Goal: Check status: Check status

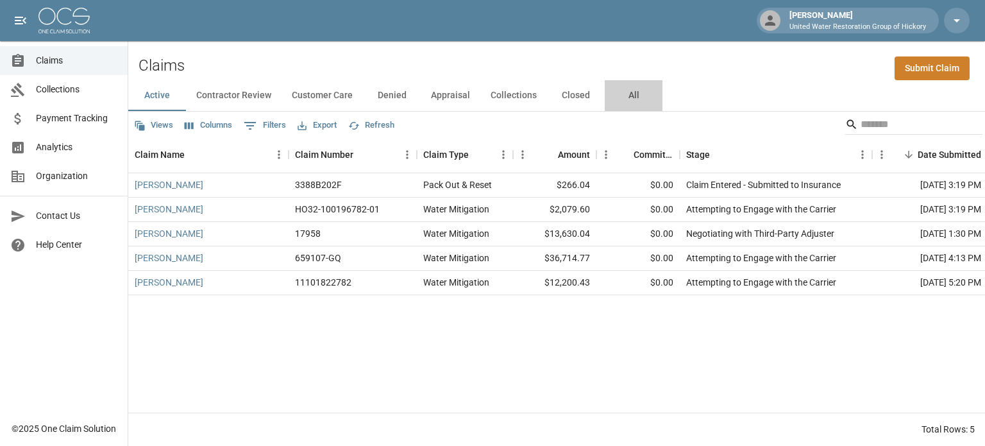
click at [628, 94] on button "All" at bounding box center [634, 95] width 58 height 31
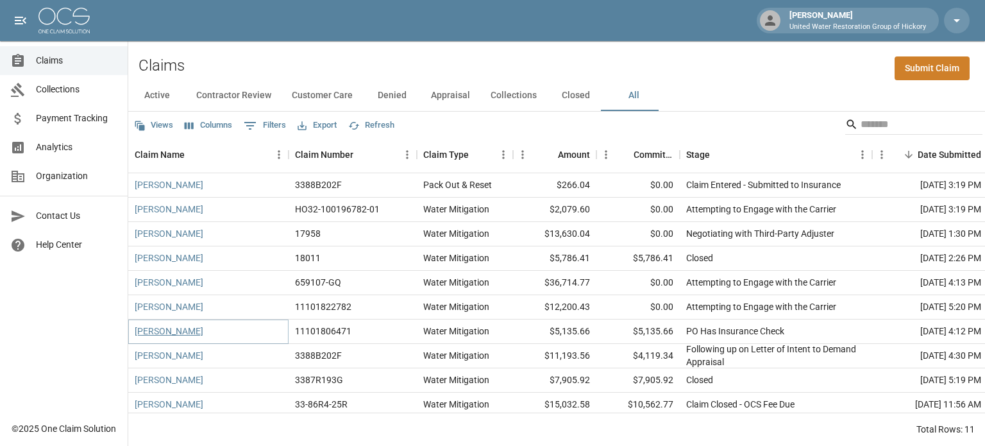
click at [160, 330] on link "[PERSON_NAME]" at bounding box center [169, 330] width 69 height 13
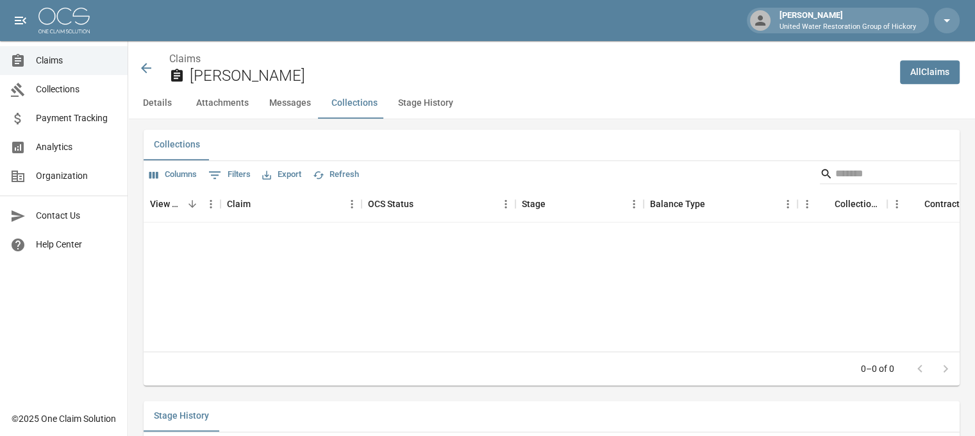
scroll to position [1705, 0]
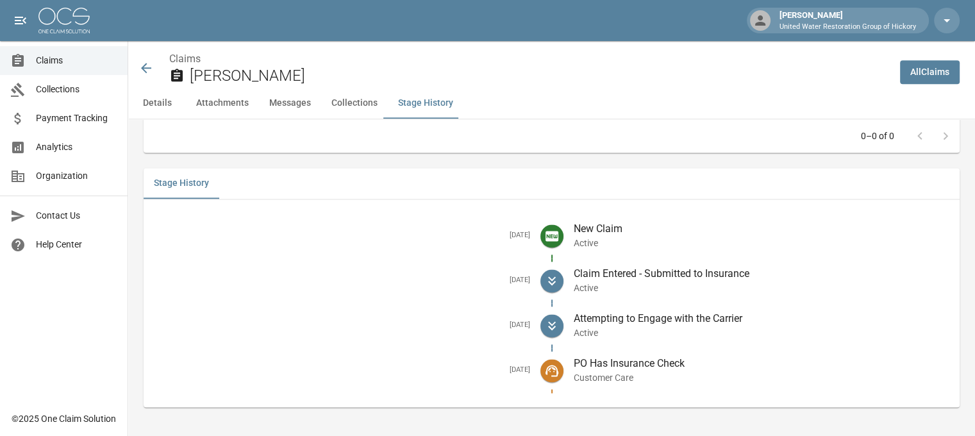
click at [144, 65] on icon at bounding box center [146, 67] width 15 height 15
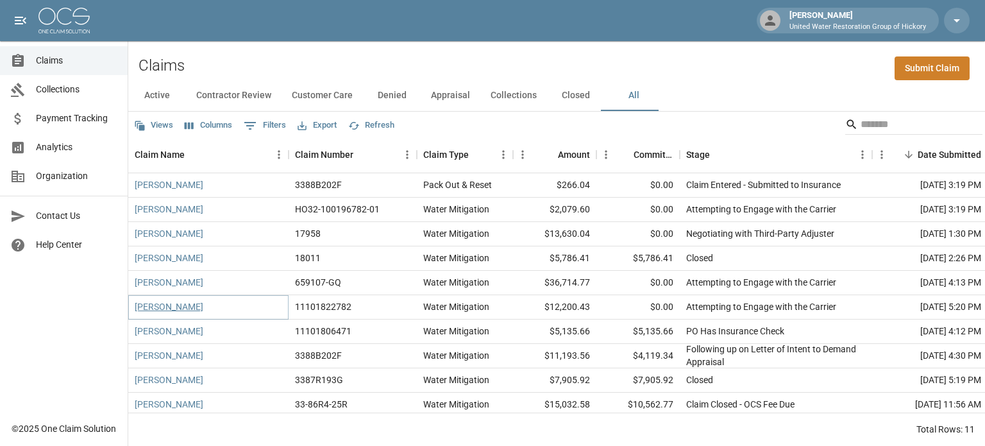
click at [171, 312] on link "[PERSON_NAME]" at bounding box center [169, 306] width 69 height 13
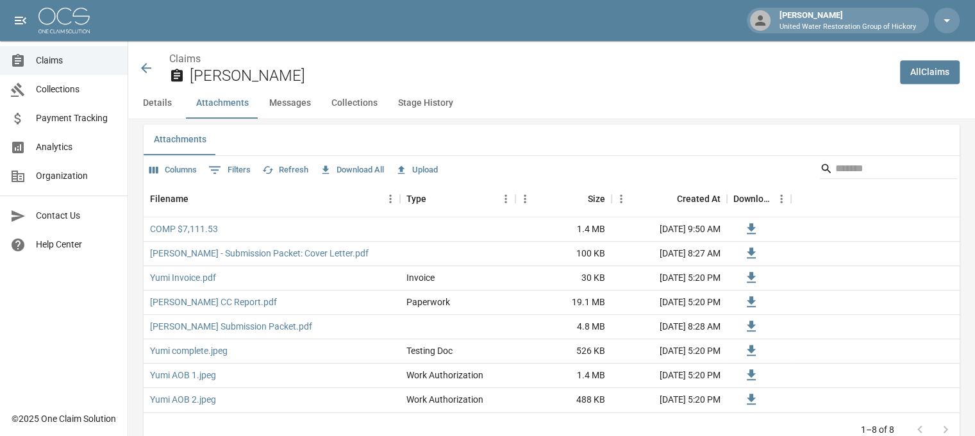
scroll to position [793, 0]
click at [184, 228] on link "COMP $7,111.53" at bounding box center [184, 228] width 68 height 13
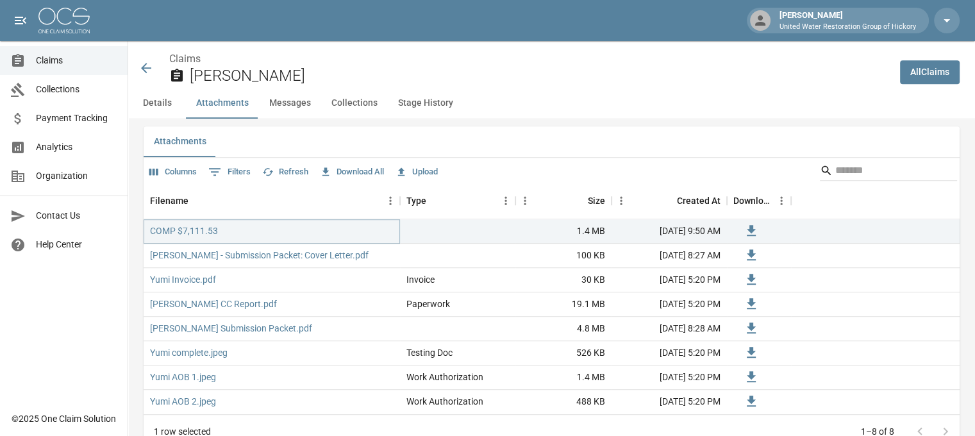
scroll to position [790, 0]
click at [144, 68] on icon at bounding box center [146, 68] width 10 height 10
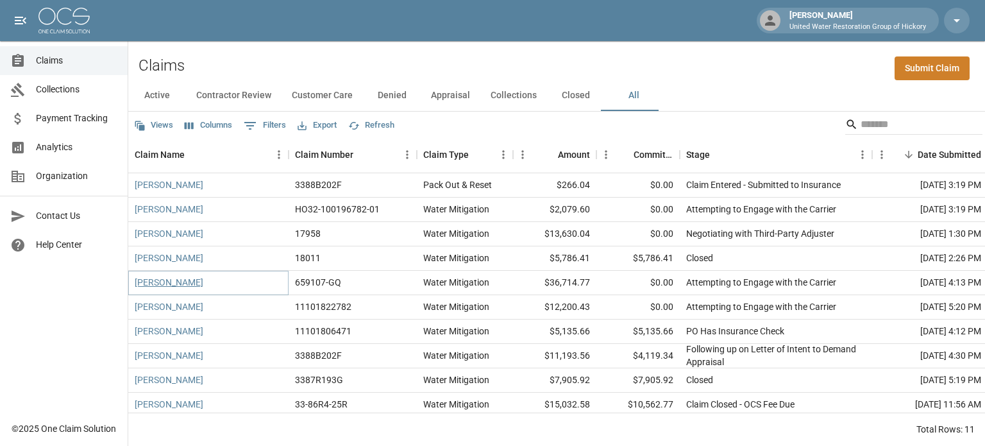
click at [174, 278] on link "[PERSON_NAME]" at bounding box center [169, 282] width 69 height 13
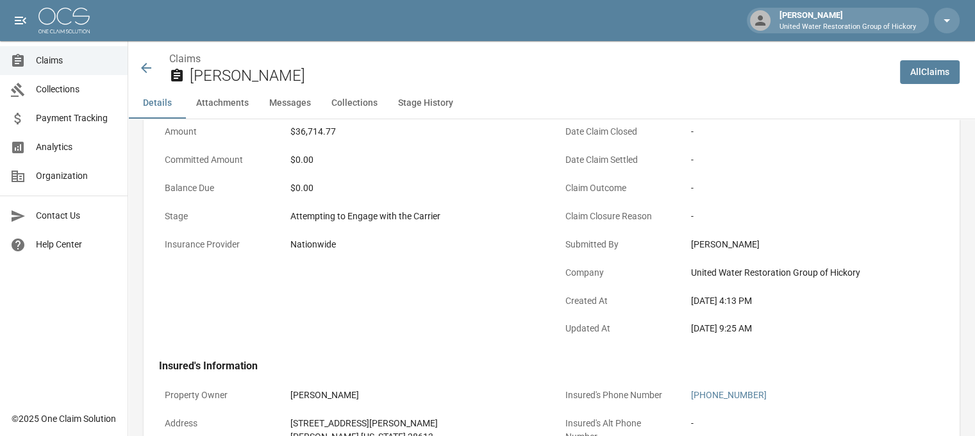
scroll to position [135, 10]
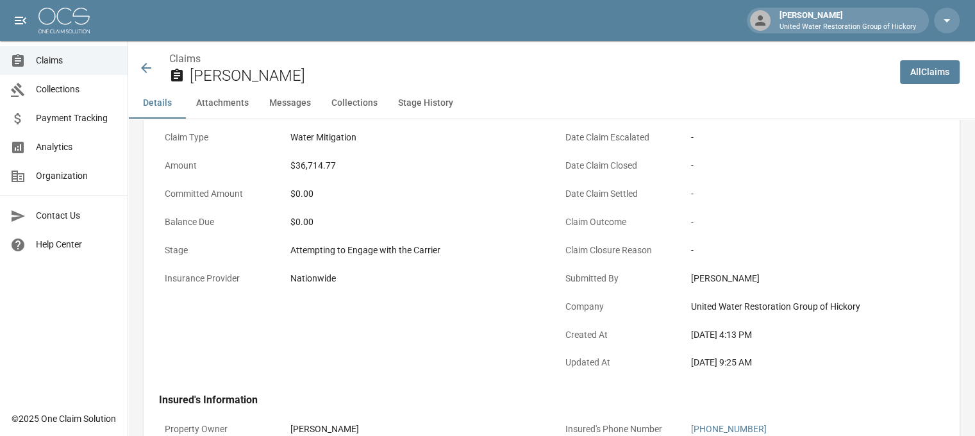
click at [140, 71] on icon at bounding box center [146, 67] width 15 height 15
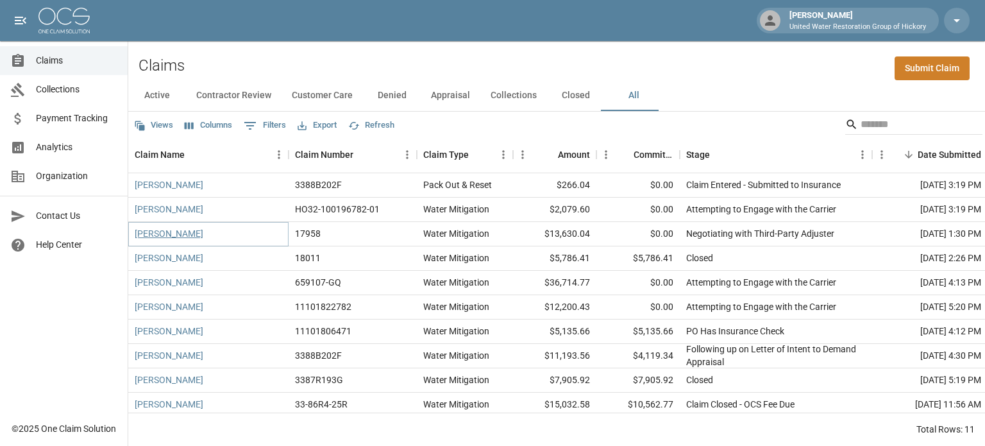
click at [169, 231] on link "[PERSON_NAME]" at bounding box center [169, 233] width 69 height 13
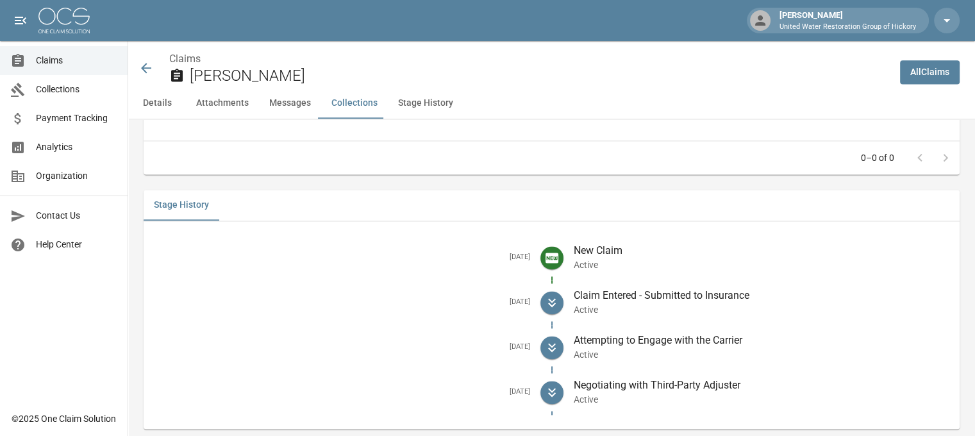
scroll to position [1779, 0]
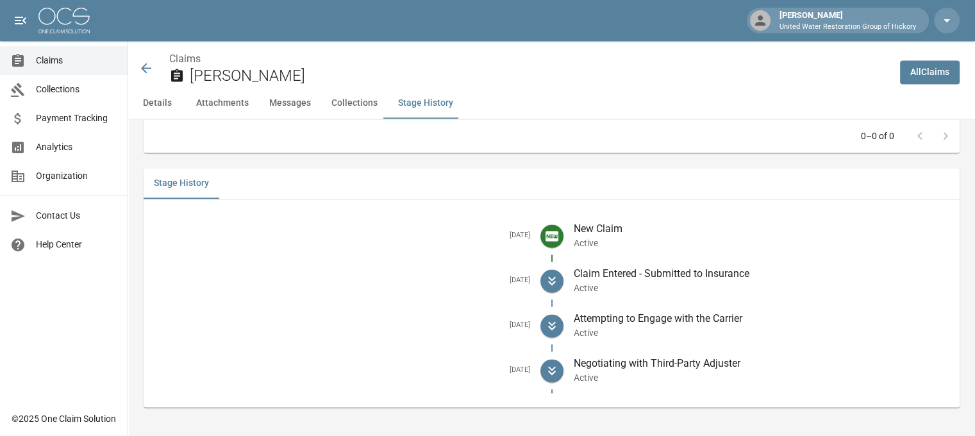
click at [148, 67] on icon at bounding box center [146, 68] width 10 height 10
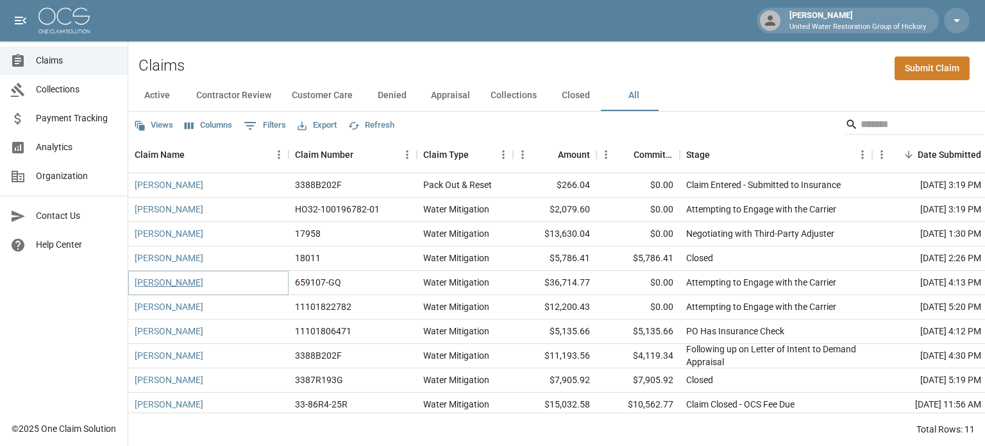
click at [180, 283] on link "[PERSON_NAME]" at bounding box center [169, 282] width 69 height 13
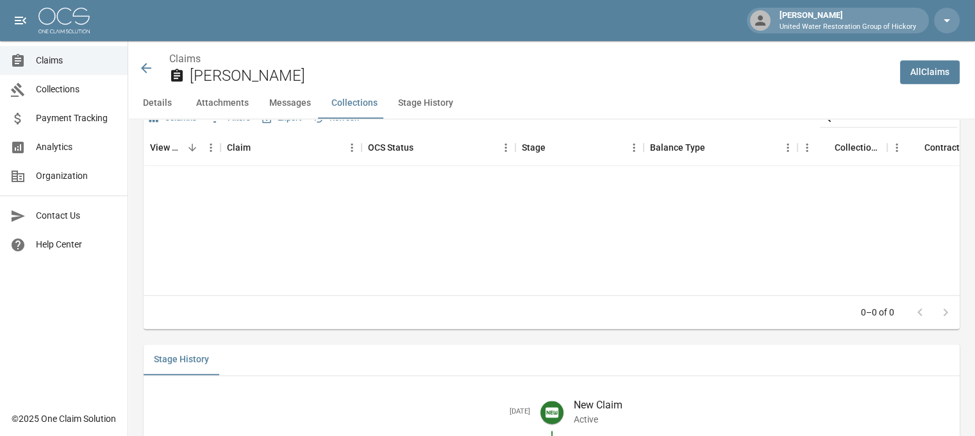
scroll to position [1733, 0]
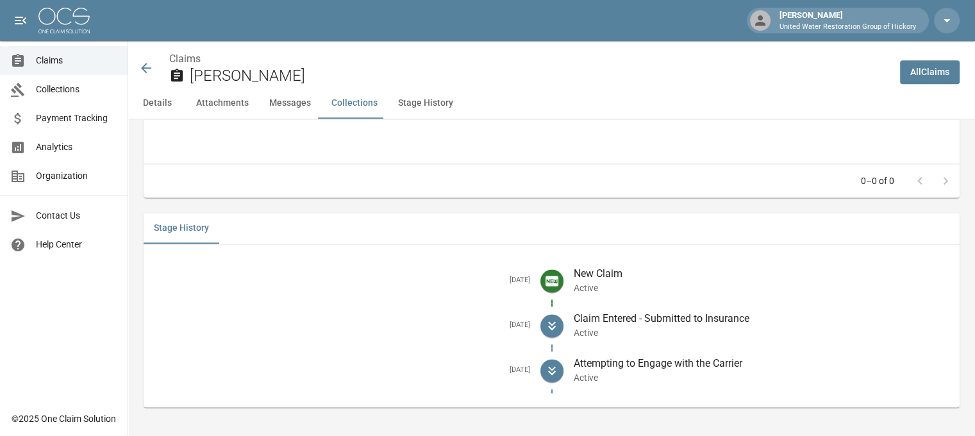
click at [146, 70] on icon at bounding box center [146, 67] width 15 height 15
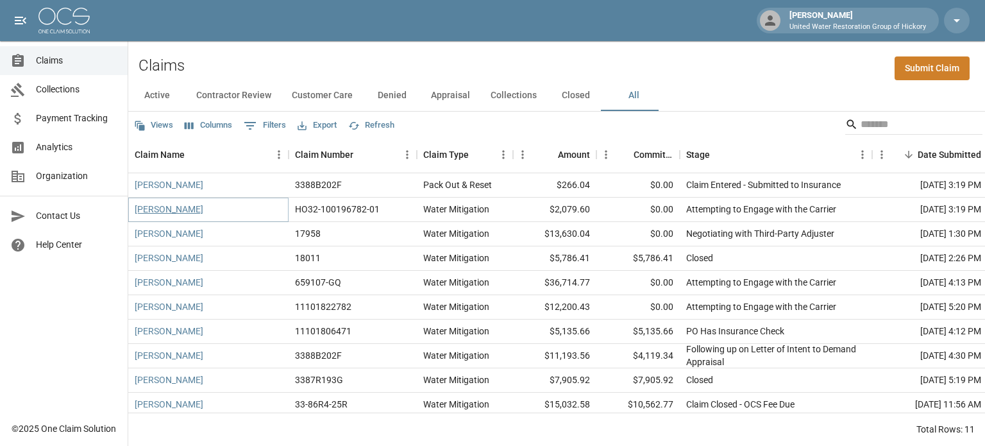
click at [173, 207] on link "[PERSON_NAME]" at bounding box center [169, 209] width 69 height 13
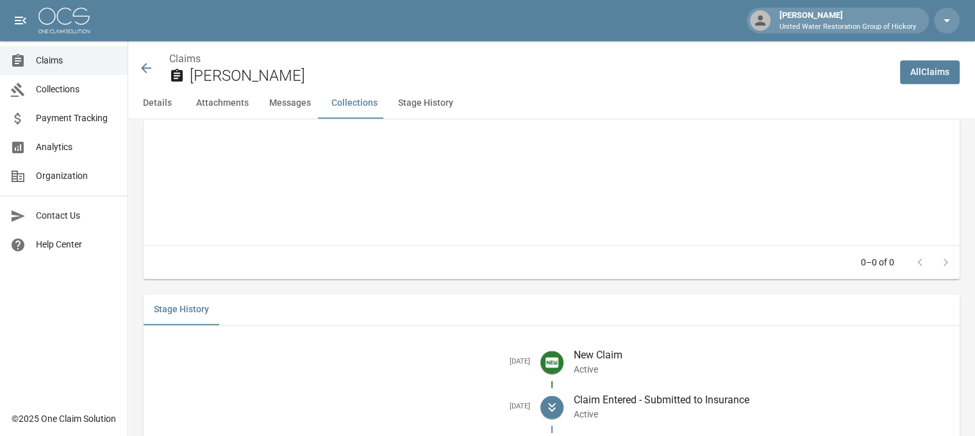
scroll to position [1695, 0]
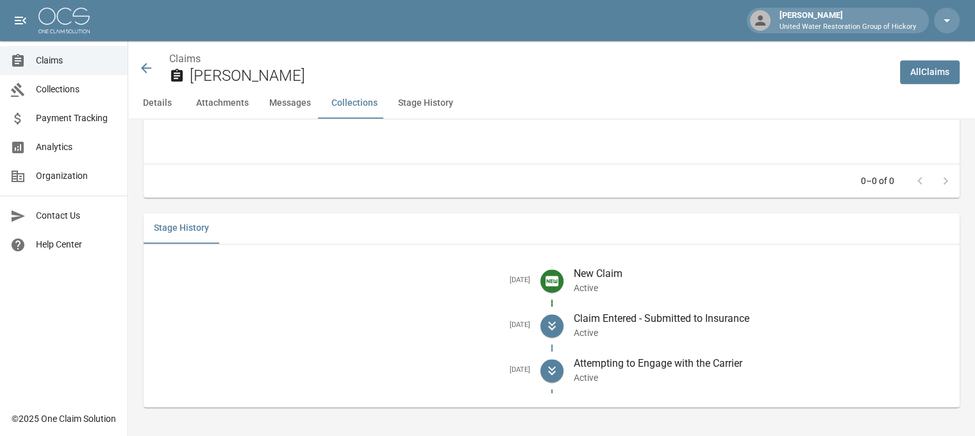
click at [144, 67] on icon at bounding box center [146, 68] width 10 height 10
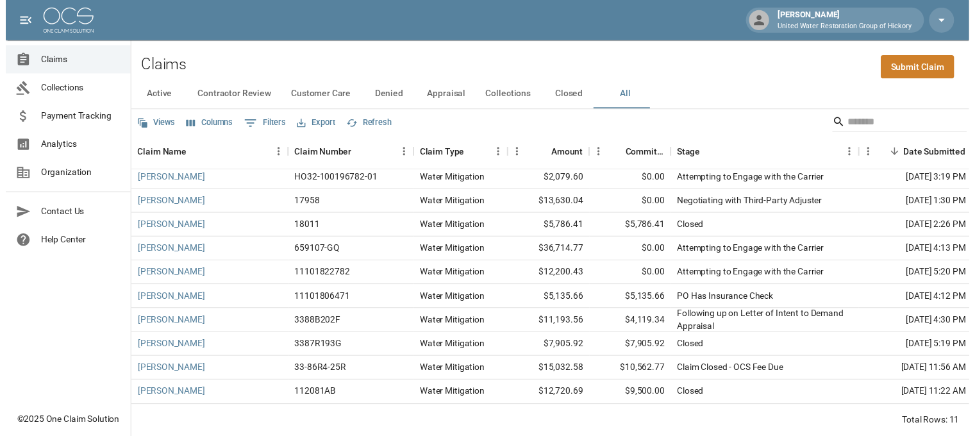
scroll to position [38, 0]
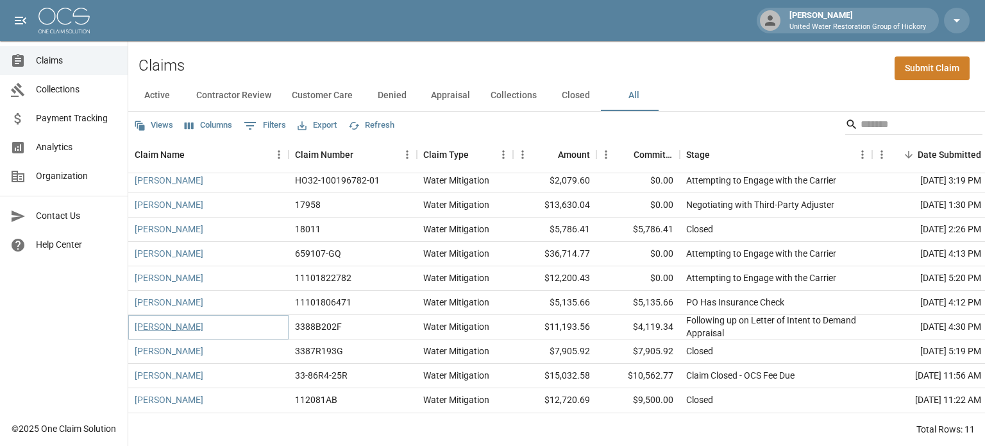
click at [168, 320] on link "[PERSON_NAME]" at bounding box center [169, 326] width 69 height 13
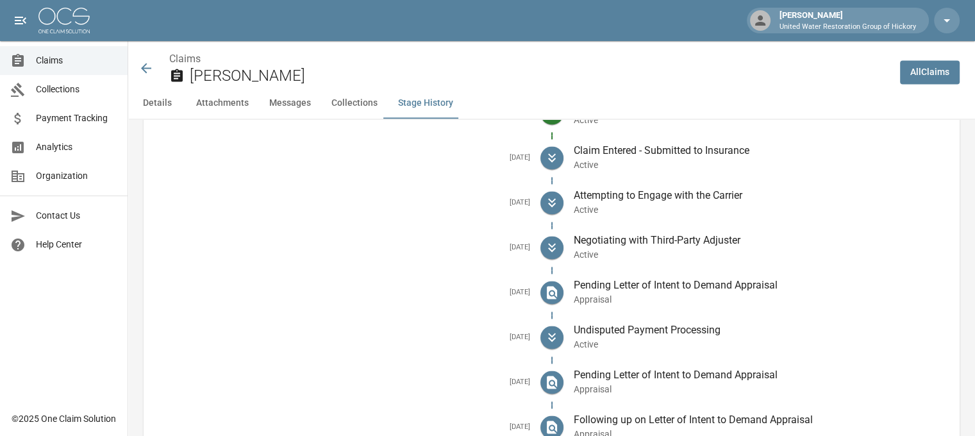
scroll to position [1924, 0]
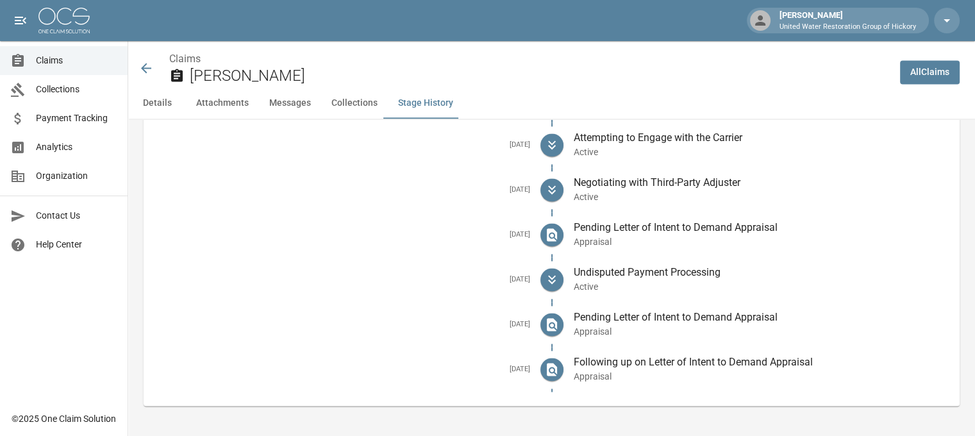
click at [149, 66] on icon at bounding box center [146, 67] width 15 height 15
